Goal: Check status: Check status

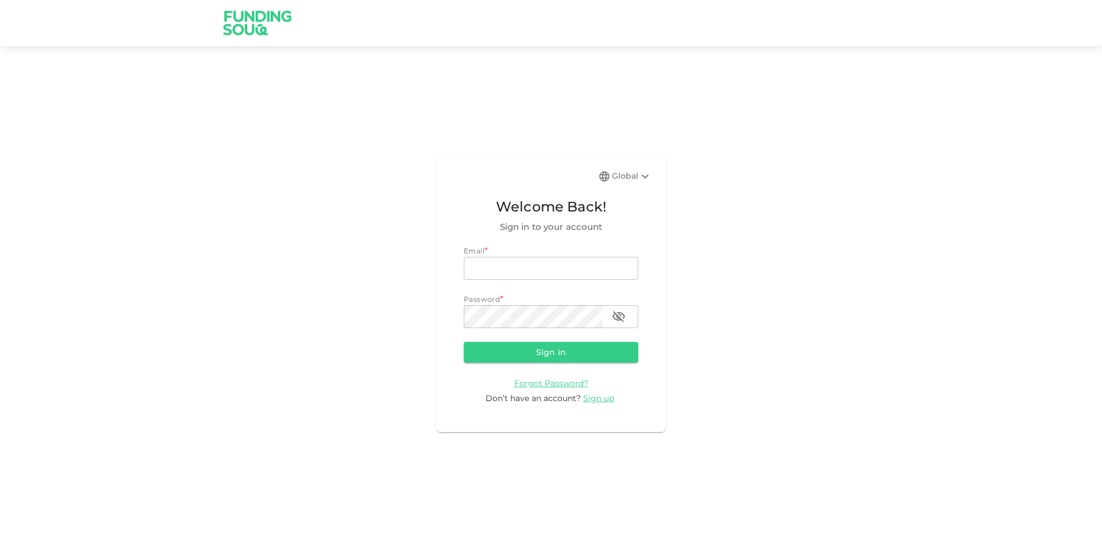
type input "[EMAIL_ADDRESS][DOMAIN_NAME]"
click at [511, 341] on form "Email * email [EMAIL_ADDRESS][DOMAIN_NAME] email Password * password password S…" at bounding box center [551, 324] width 175 height 159
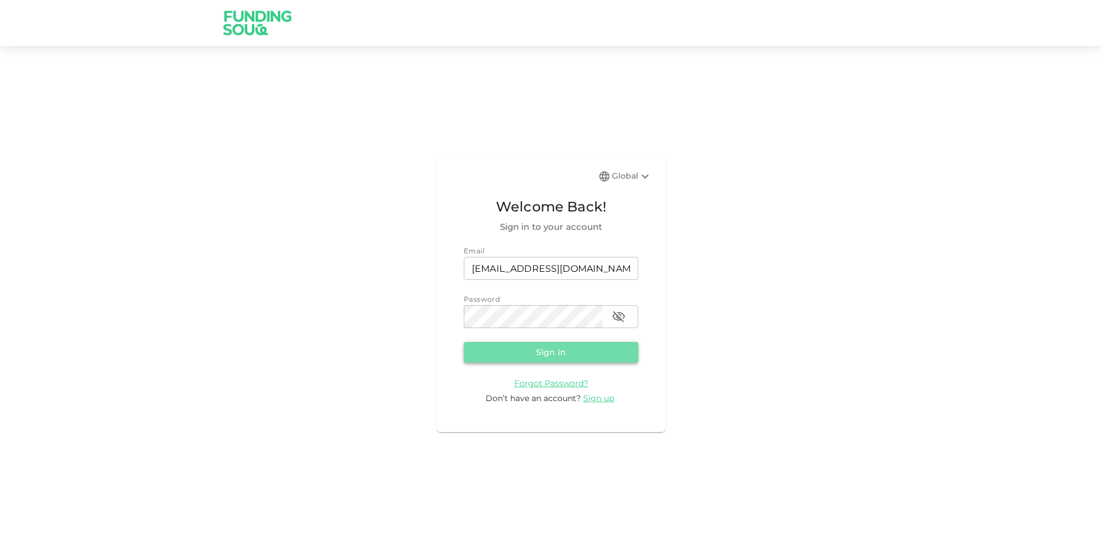
click at [510, 345] on button "Sign in" at bounding box center [551, 352] width 175 height 21
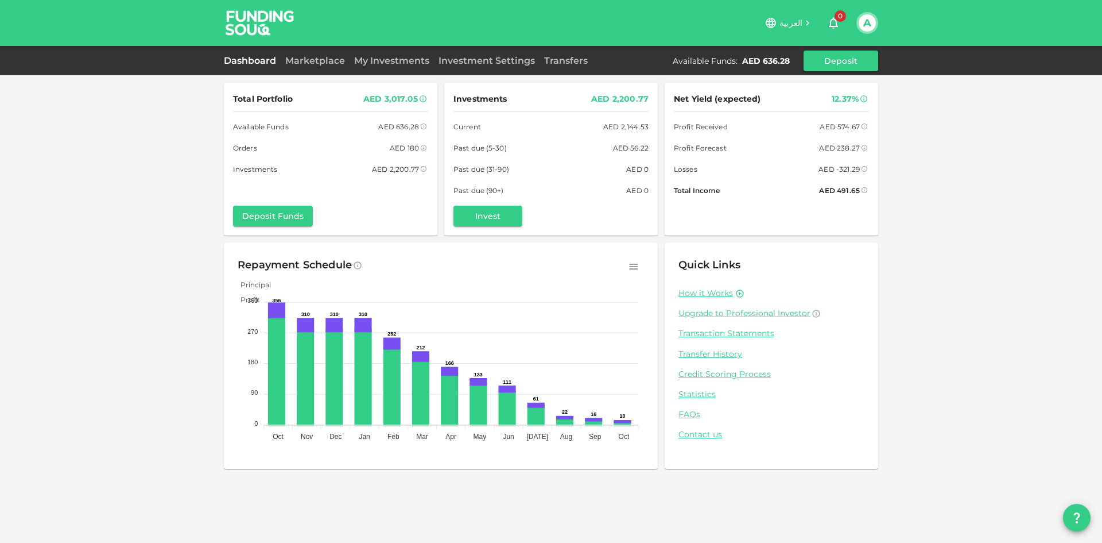
click at [397, 60] on link "My Investments" at bounding box center [392, 60] width 84 height 11
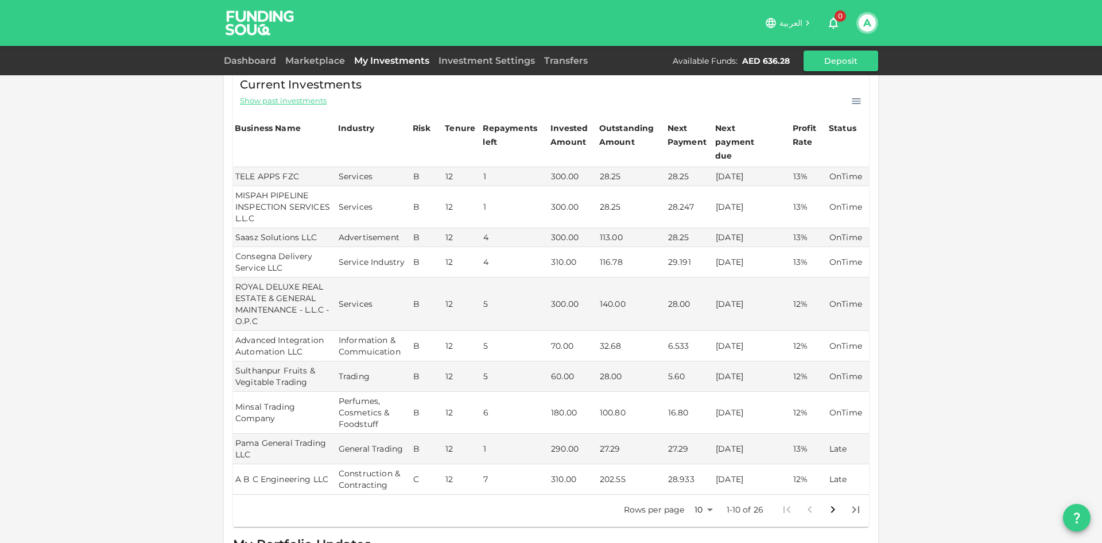
scroll to position [344, 0]
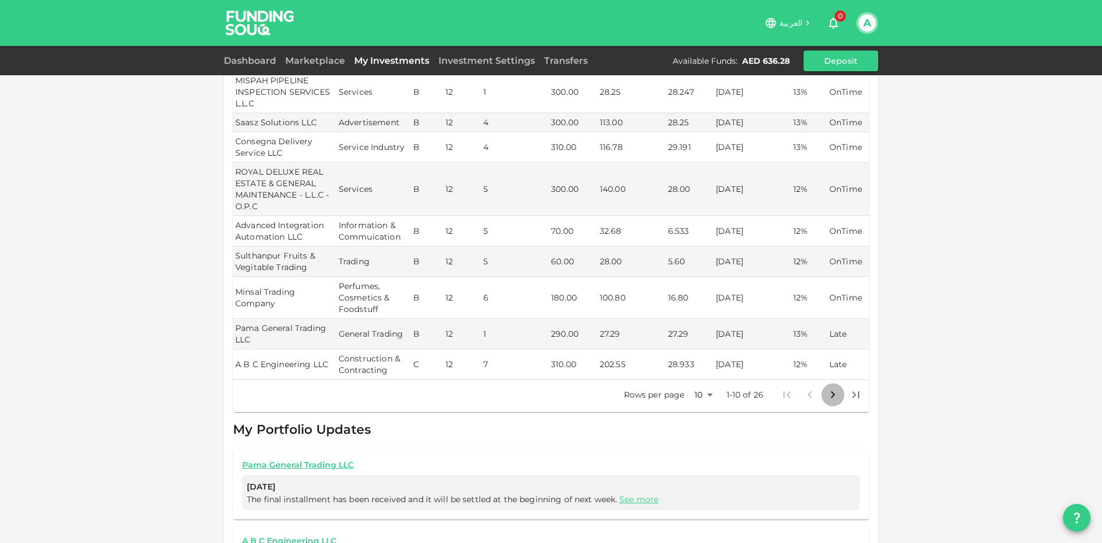
click at [831, 391] on icon "Go to next page" at bounding box center [833, 394] width 4 height 7
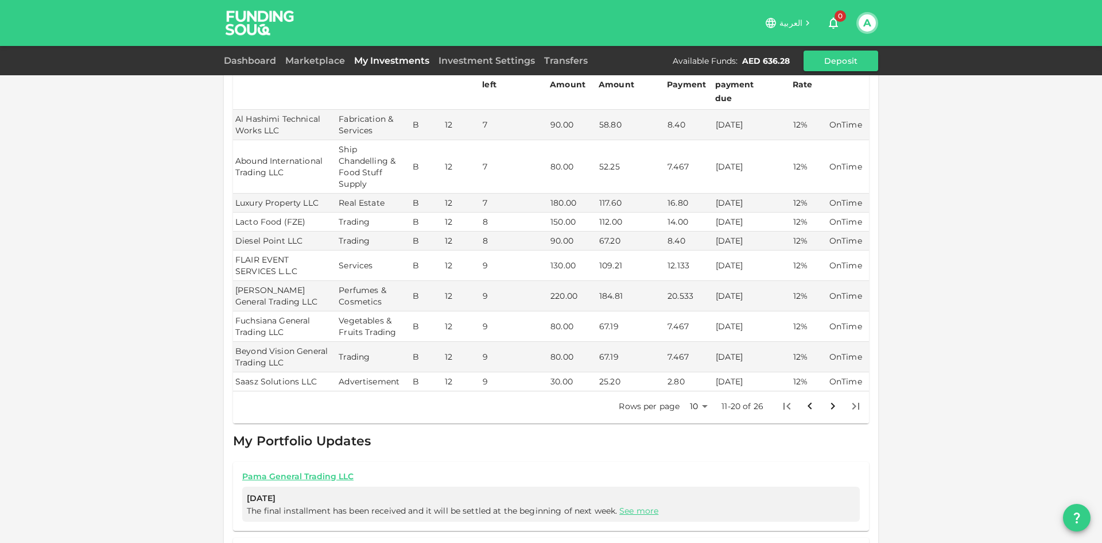
scroll to position [230, 0]
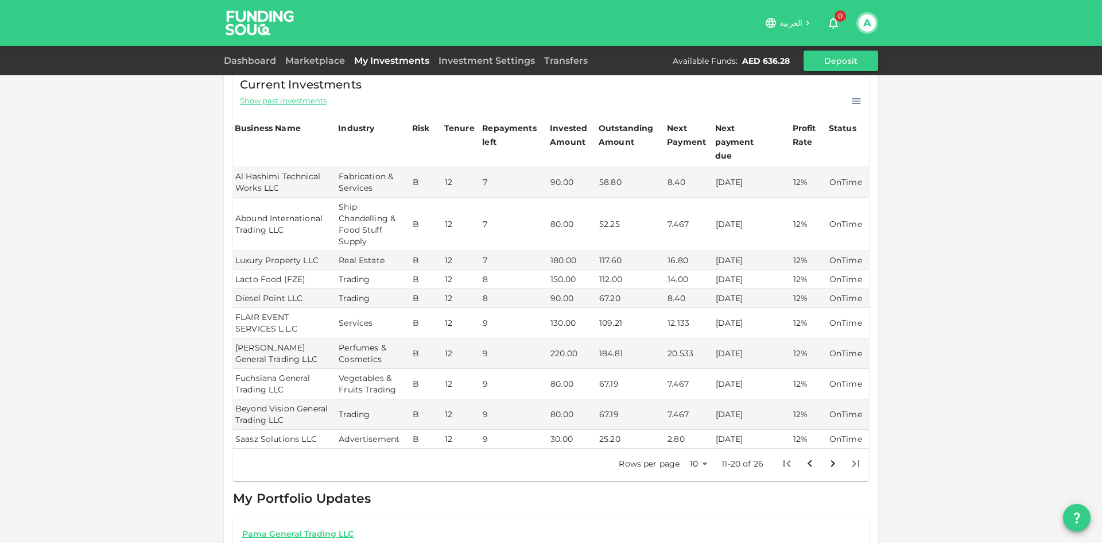
click at [809, 456] on icon "Go to previous page" at bounding box center [810, 463] width 14 height 14
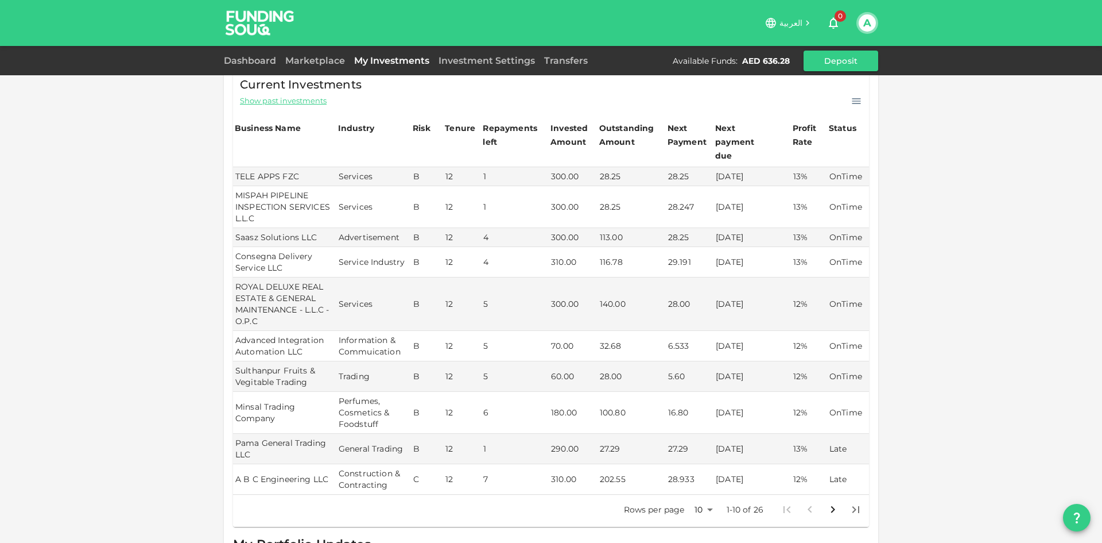
click at [95, 255] on div "My Orders Business Name Industry Amount Risk Rating Type Profit Rate Abba Print…" at bounding box center [551, 303] width 1102 height 1066
